Goal: Find specific page/section: Find specific page/section

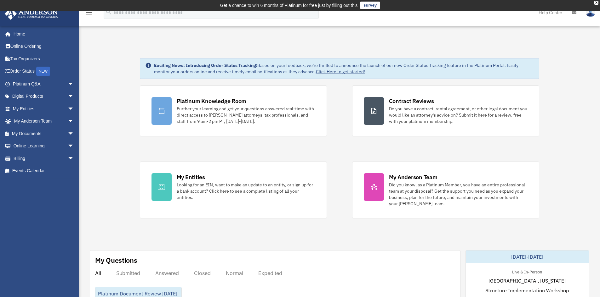
click at [68, 120] on span "arrow_drop_down" at bounding box center [74, 121] width 13 height 13
click at [68, 171] on span "arrow_drop_down" at bounding box center [74, 171] width 13 height 13
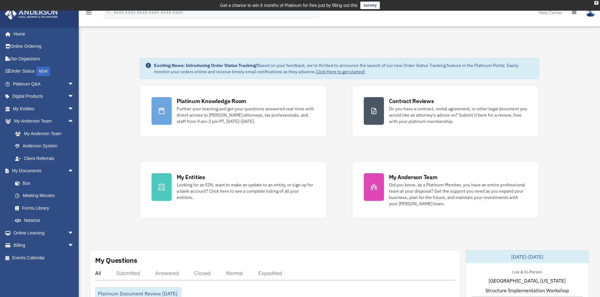
click at [68, 111] on span "arrow_drop_down" at bounding box center [74, 109] width 13 height 13
click at [53, 170] on link "My Blueprint" at bounding box center [46, 171] width 75 height 13
